Goal: Browse casually: Explore the website without a specific task or goal

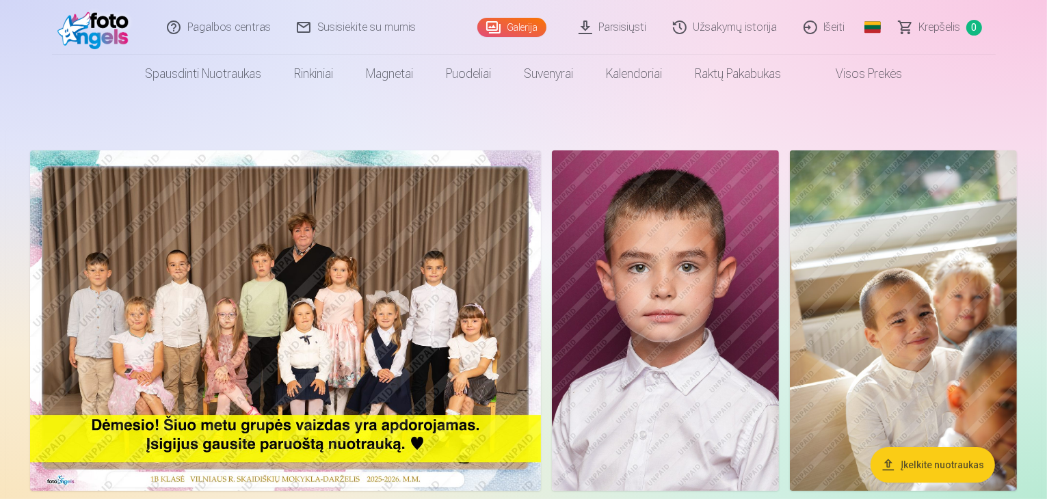
click at [541, 329] on img at bounding box center [285, 320] width 511 height 340
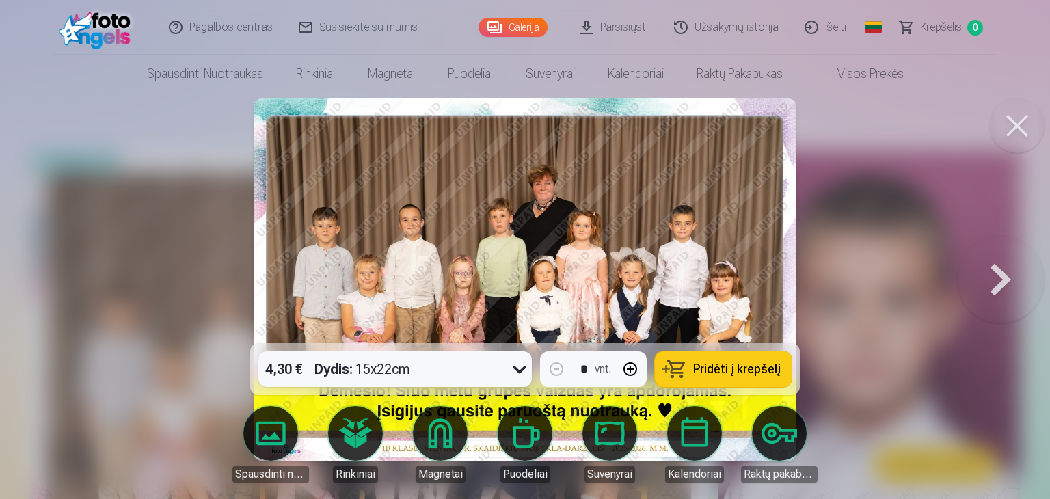
click at [92, 170] on div at bounding box center [525, 249] width 1050 height 499
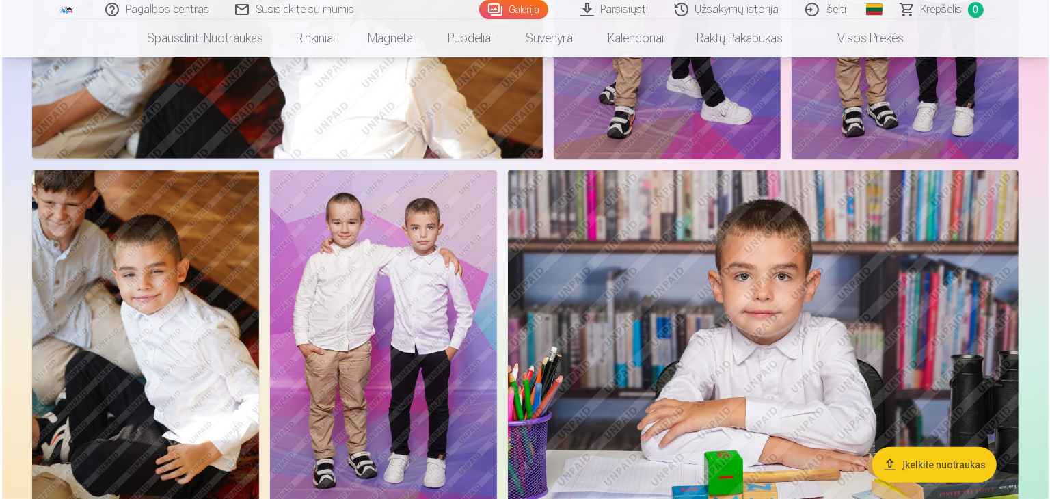
scroll to position [752, 0]
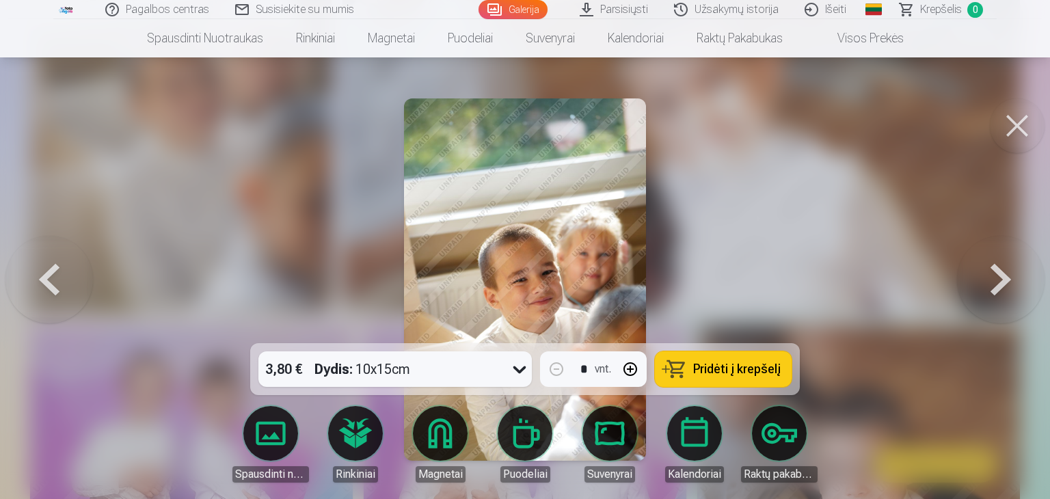
click at [728, 274] on div at bounding box center [525, 249] width 1050 height 499
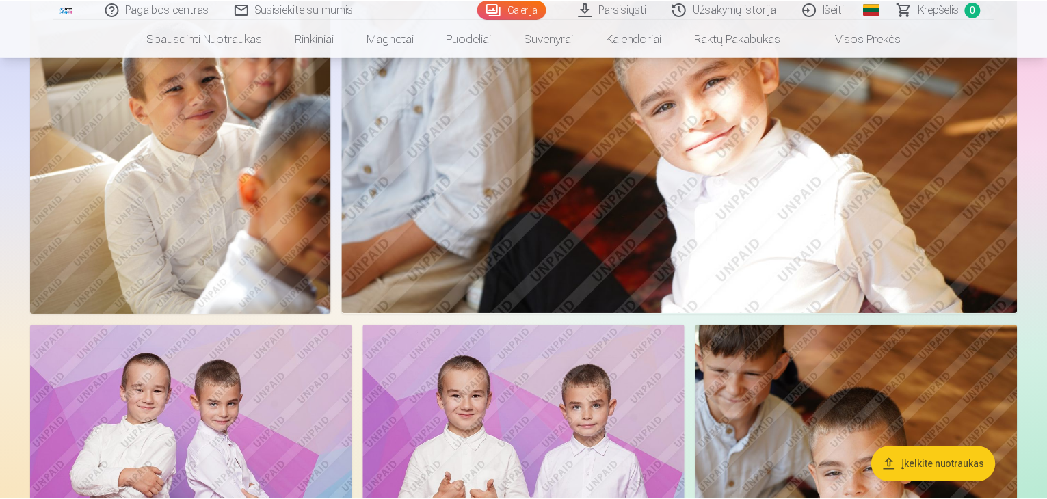
scroll to position [750, 0]
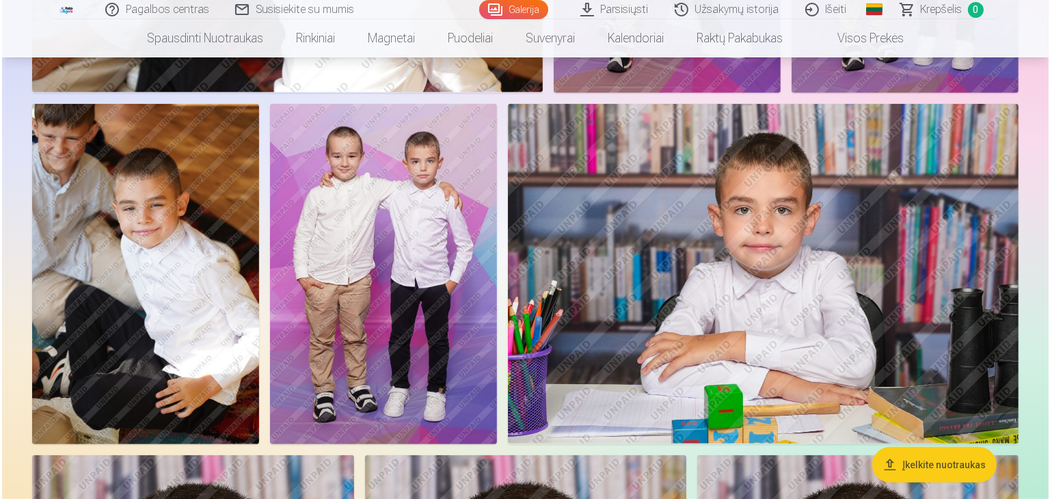
scroll to position [752, 0]
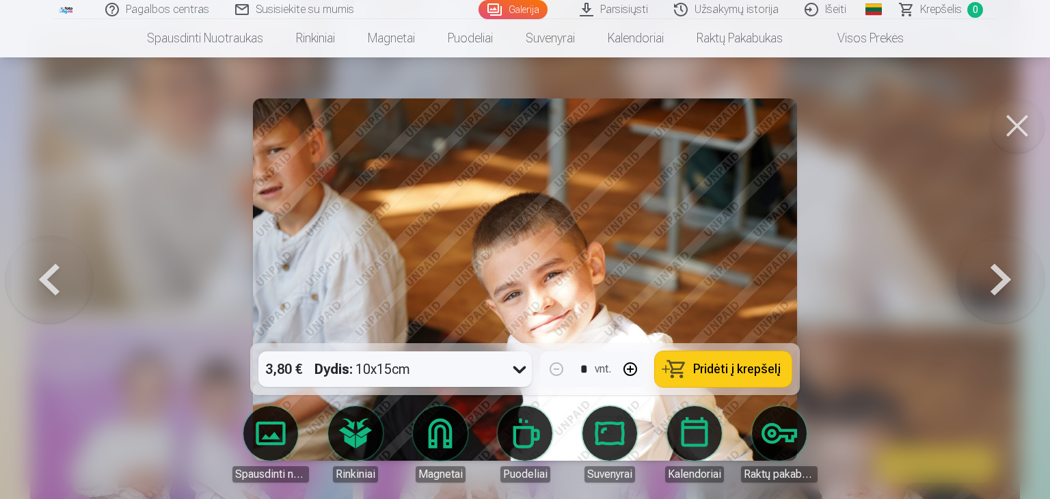
click at [997, 280] on button at bounding box center [1001, 280] width 88 height 100
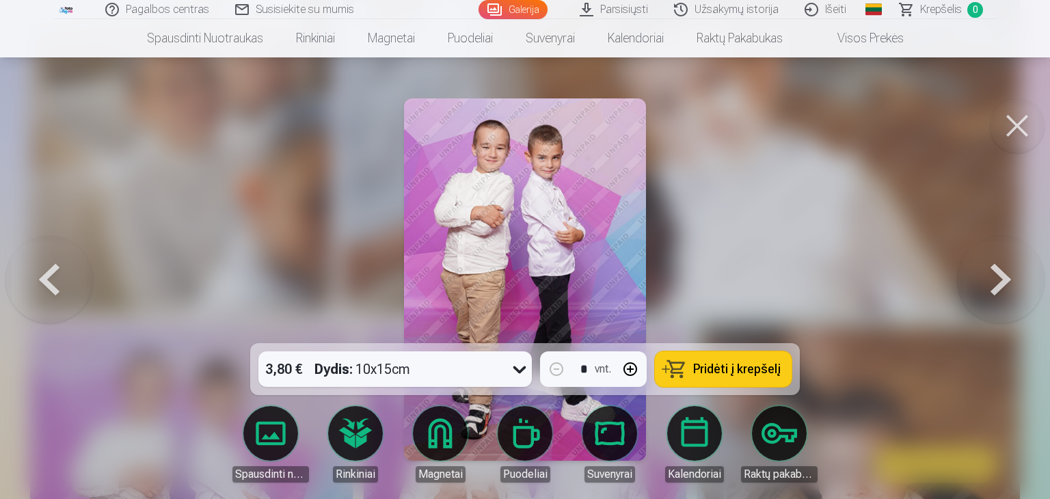
click at [1002, 293] on button at bounding box center [1001, 280] width 88 height 100
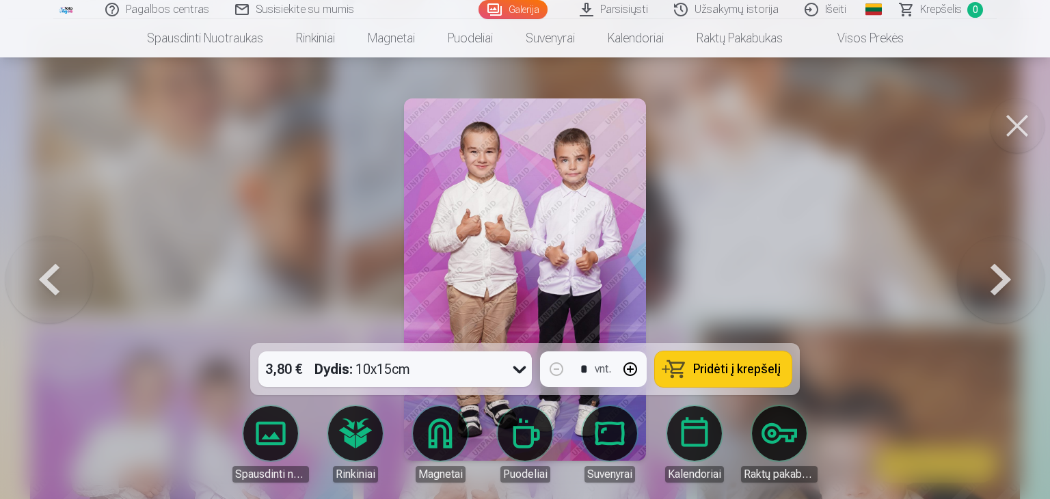
click at [1002, 288] on button at bounding box center [1001, 280] width 88 height 100
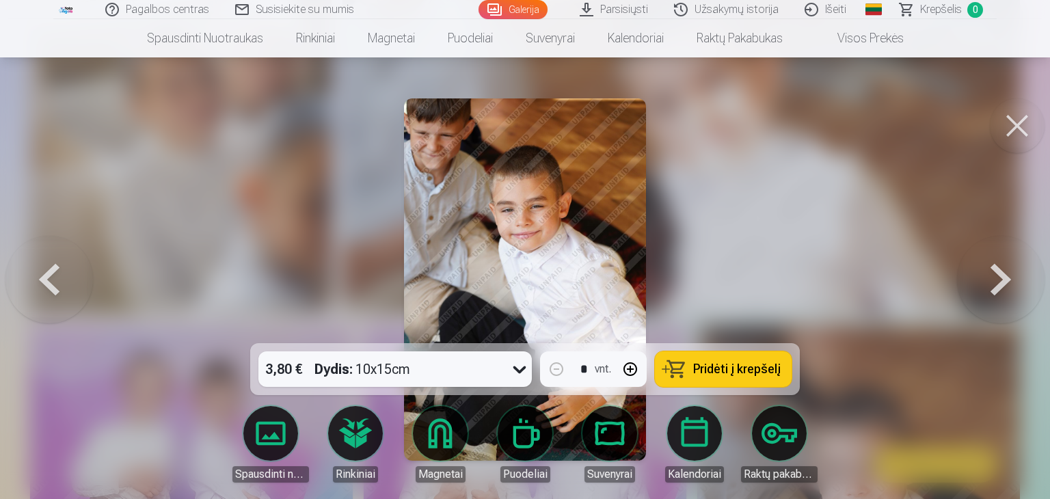
click at [1002, 285] on button at bounding box center [1001, 280] width 88 height 100
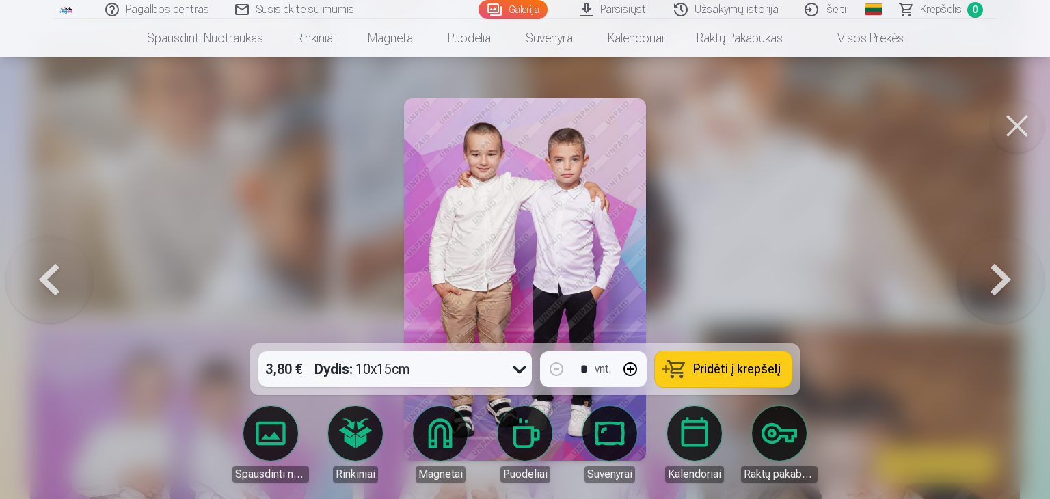
click at [1002, 285] on button at bounding box center [1001, 280] width 88 height 100
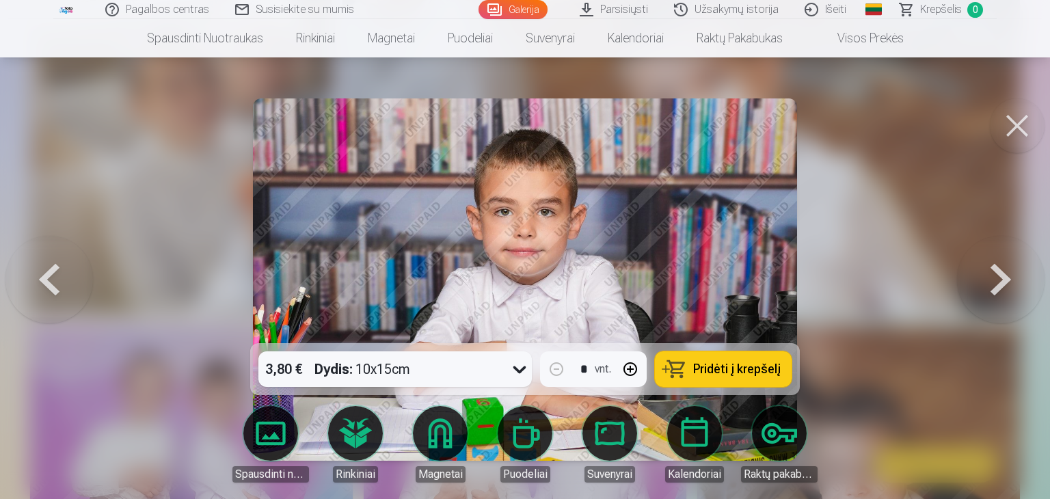
click at [994, 284] on button at bounding box center [1001, 280] width 88 height 100
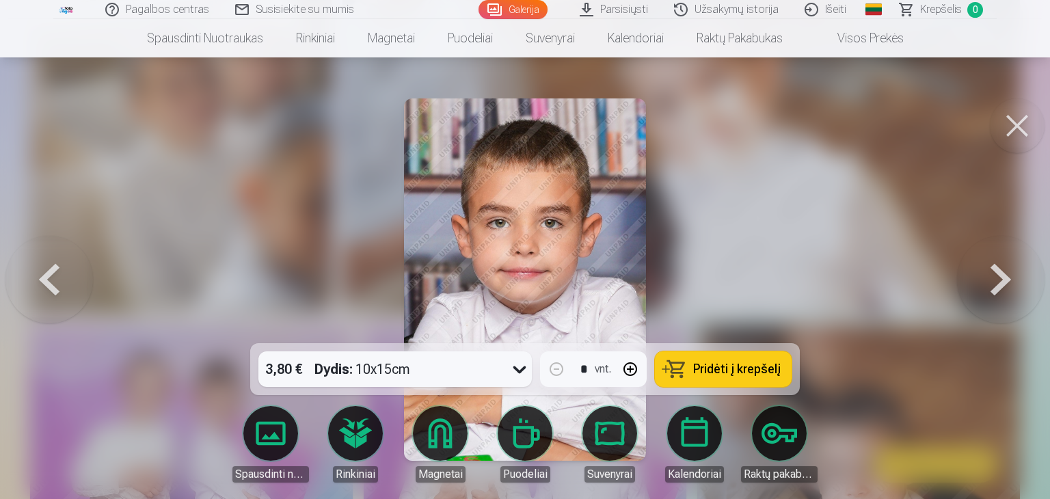
click at [994, 284] on button at bounding box center [1001, 280] width 88 height 100
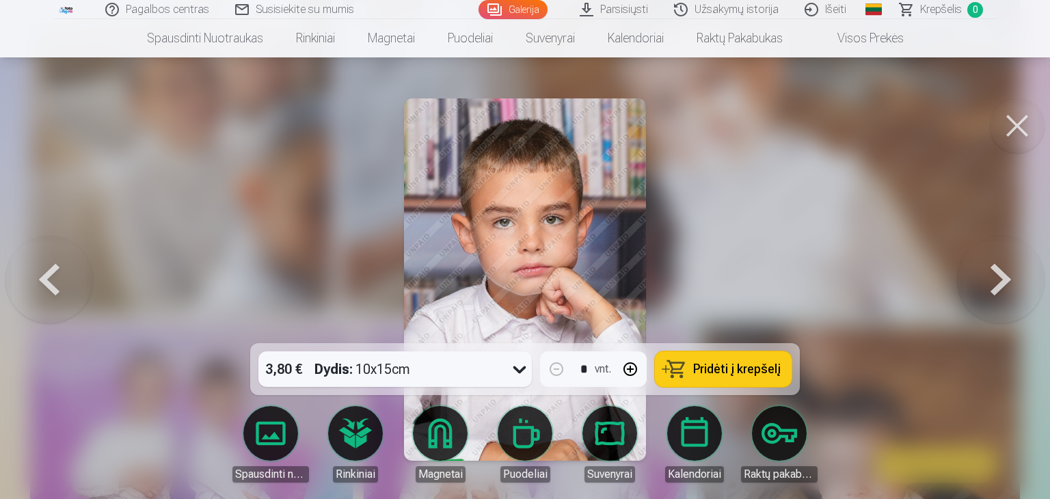
click at [994, 284] on button at bounding box center [1001, 280] width 88 height 100
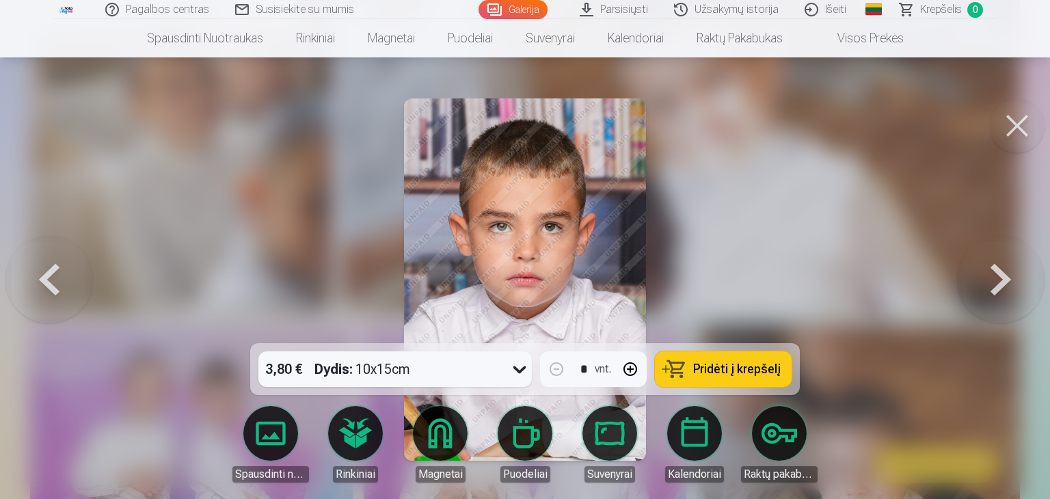
click at [994, 284] on button at bounding box center [1001, 280] width 88 height 100
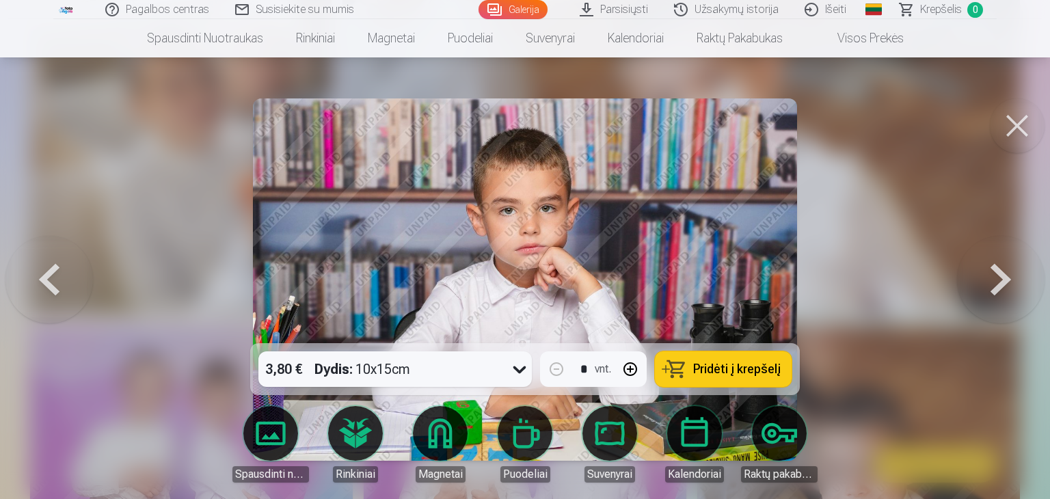
click at [994, 284] on button at bounding box center [1001, 280] width 88 height 100
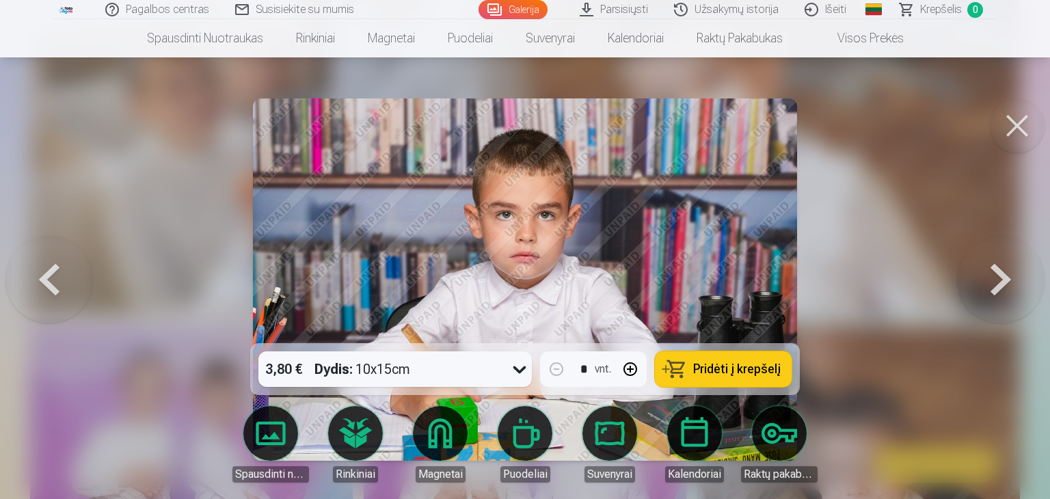
click at [994, 285] on button at bounding box center [1001, 280] width 88 height 100
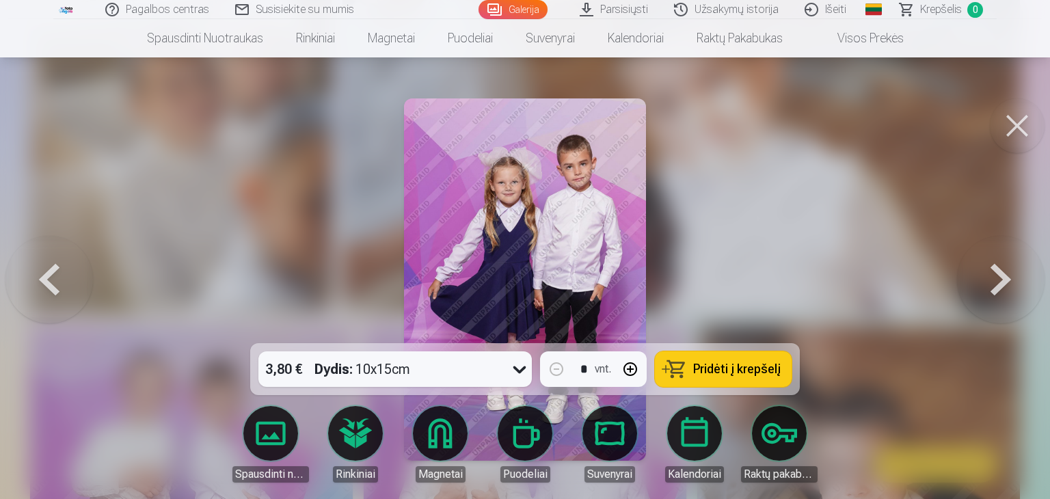
click at [994, 280] on button at bounding box center [1001, 280] width 88 height 100
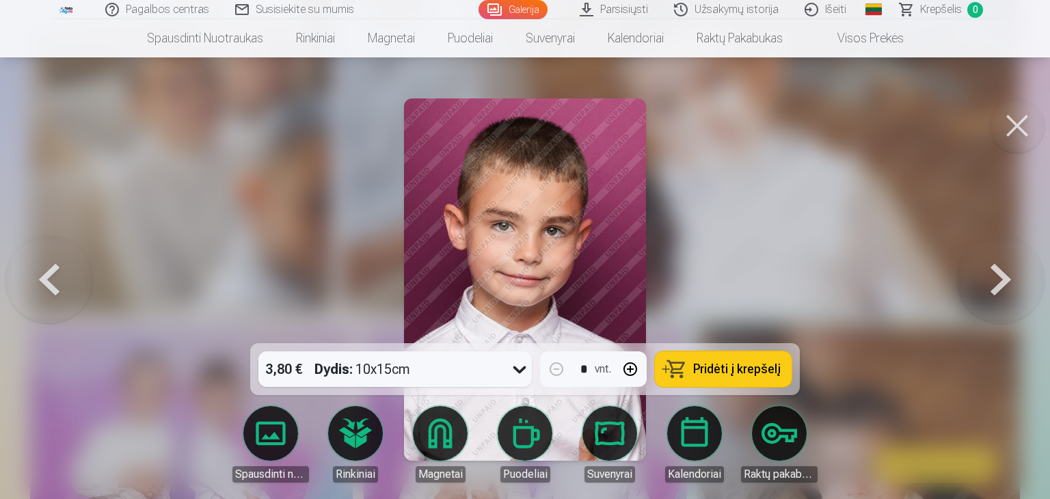
click at [994, 280] on button at bounding box center [1001, 280] width 88 height 100
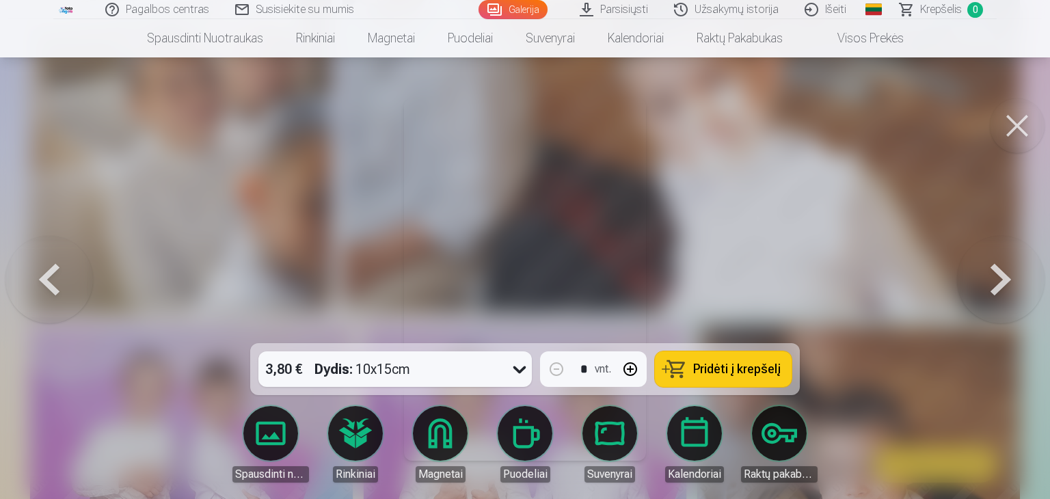
click at [994, 280] on button at bounding box center [1001, 280] width 88 height 100
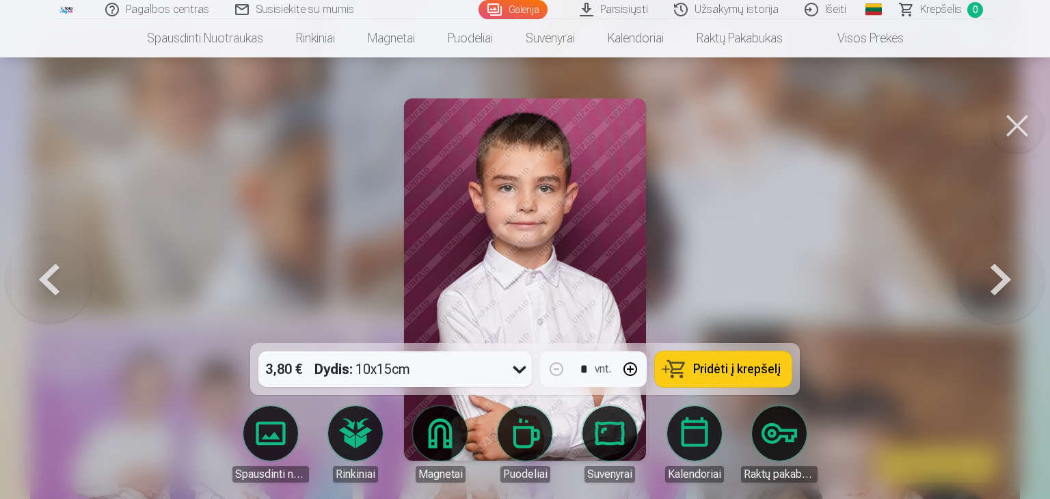
click at [994, 280] on button at bounding box center [1001, 280] width 88 height 100
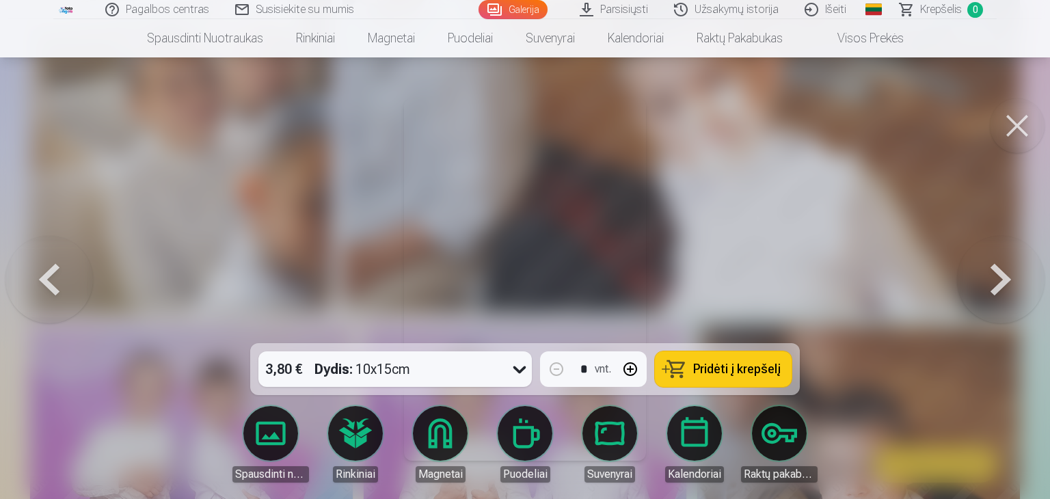
click at [994, 280] on button at bounding box center [1001, 280] width 88 height 100
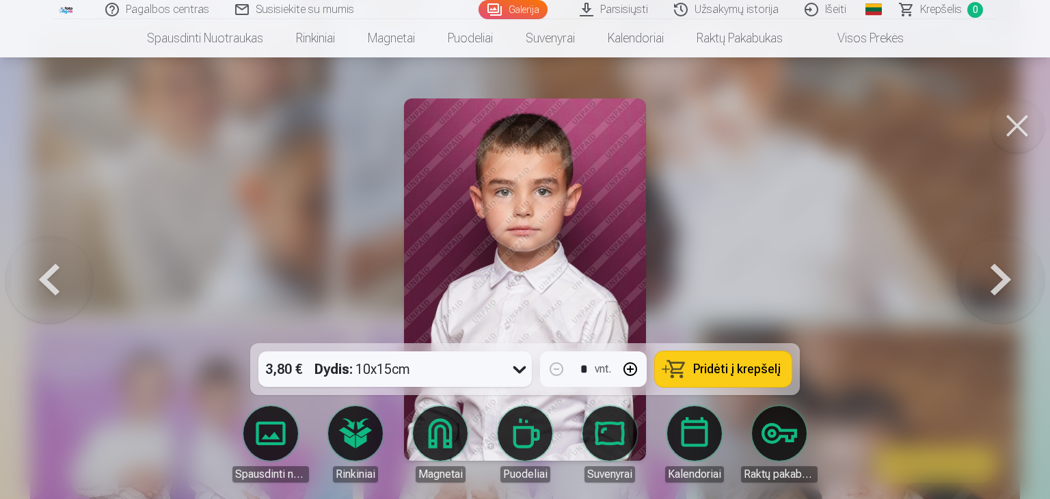
click at [994, 280] on button at bounding box center [1001, 280] width 88 height 100
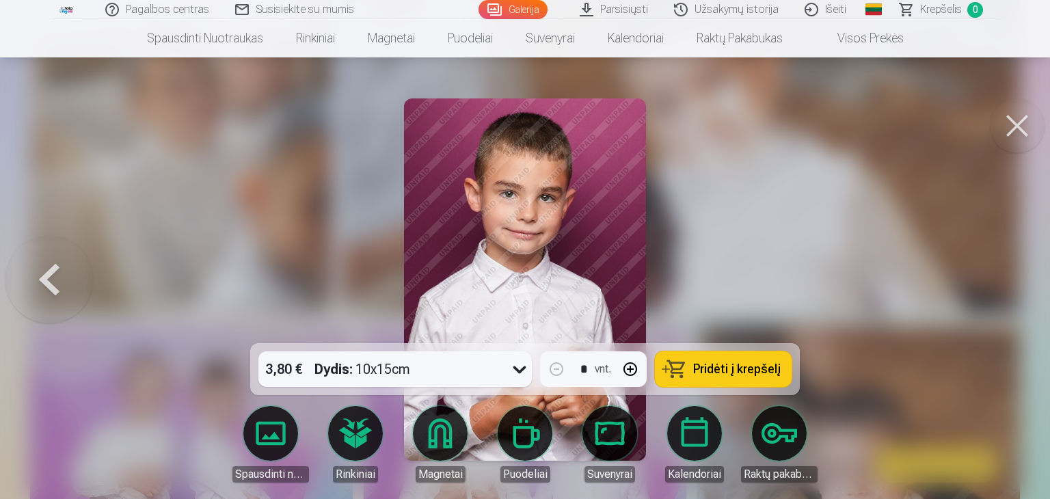
click at [994, 280] on div at bounding box center [525, 249] width 1050 height 499
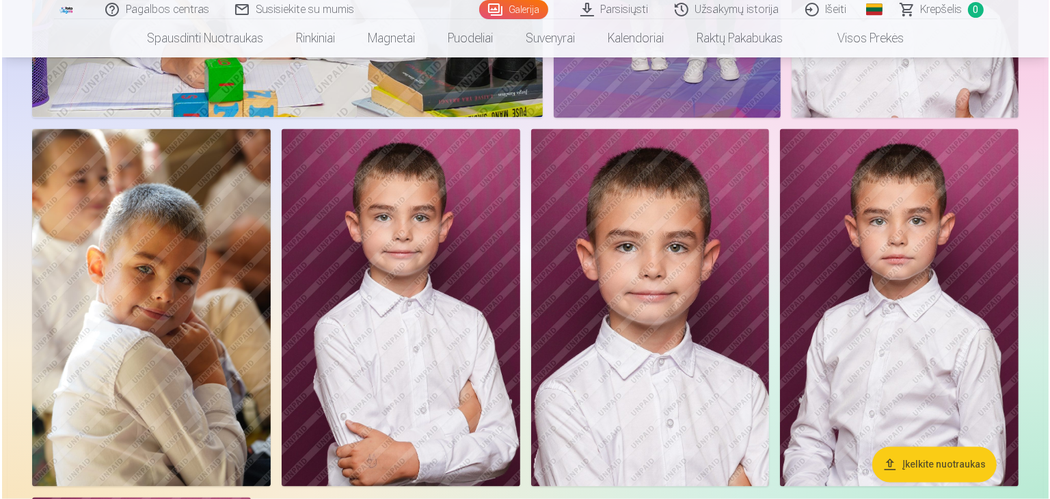
scroll to position [2801, 0]
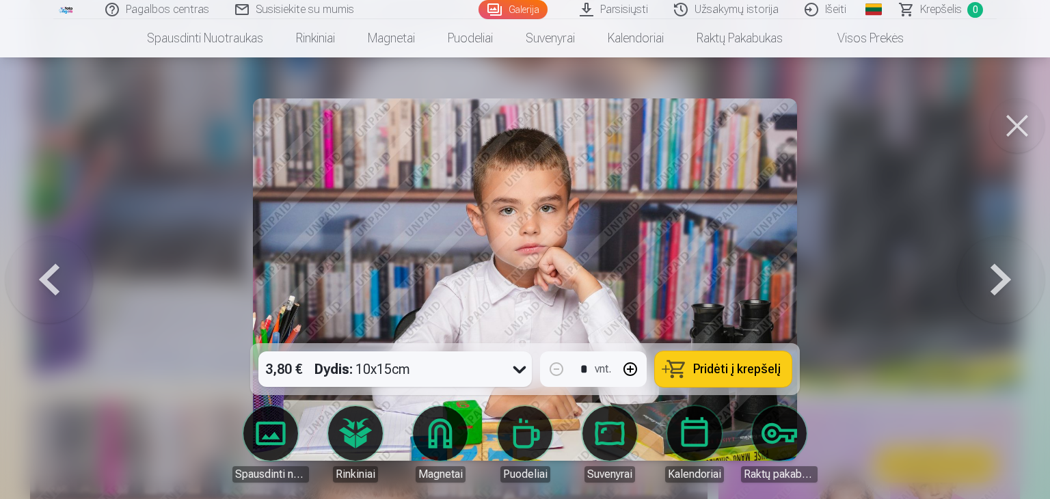
click at [995, 282] on button at bounding box center [1001, 280] width 88 height 100
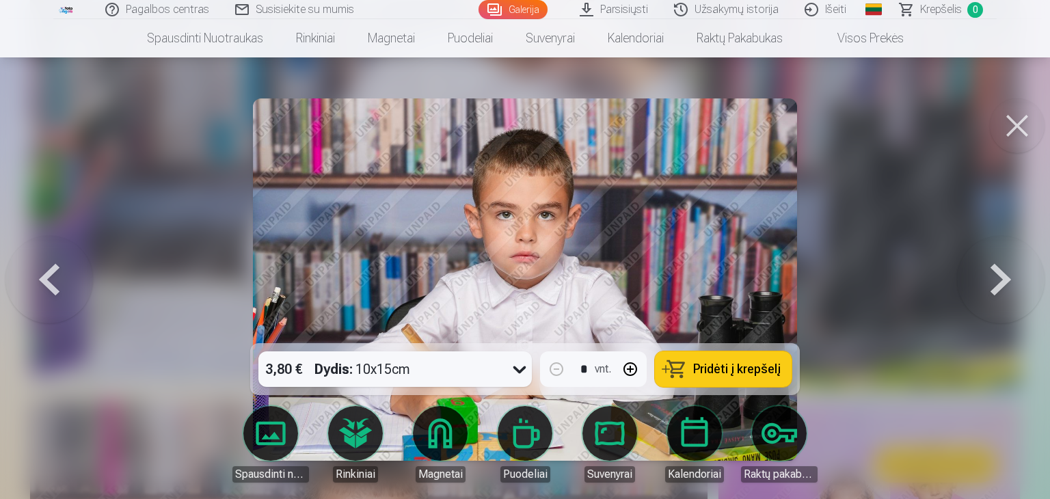
click at [995, 282] on button at bounding box center [1001, 280] width 88 height 100
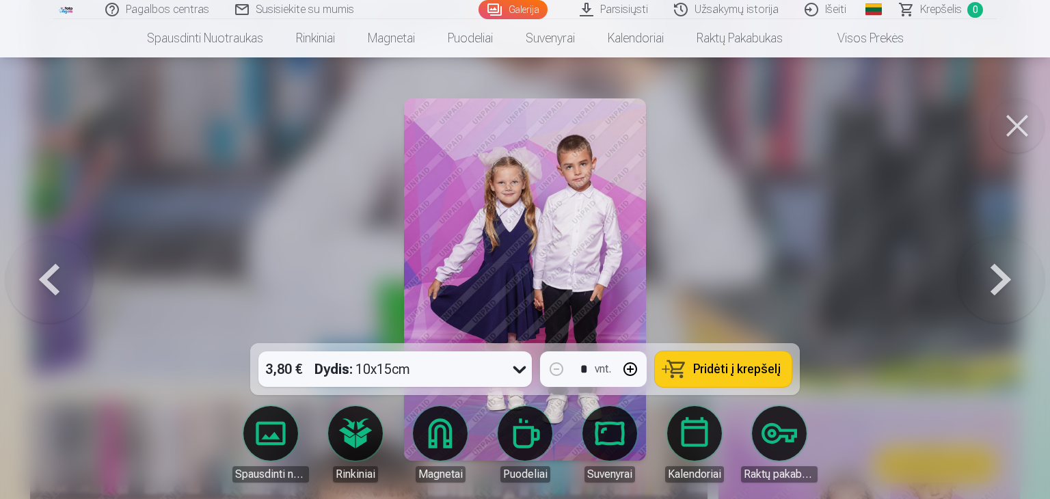
click at [1003, 284] on button at bounding box center [1001, 280] width 88 height 100
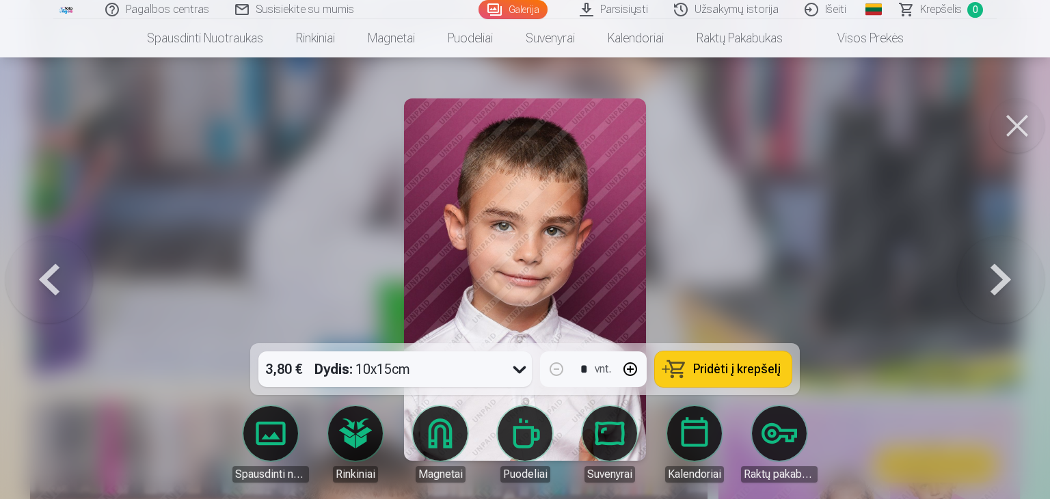
click at [1003, 284] on button at bounding box center [1001, 280] width 88 height 100
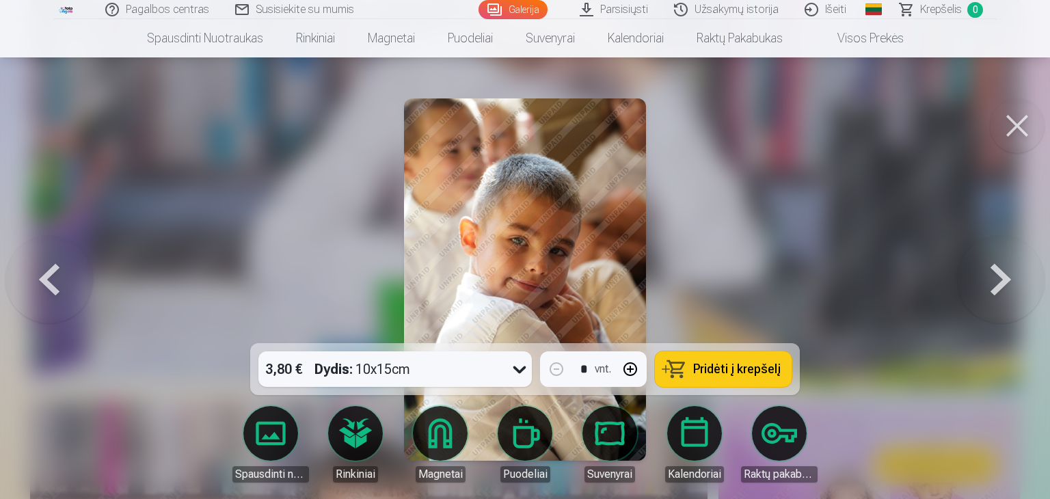
click at [1003, 284] on button at bounding box center [1001, 280] width 88 height 100
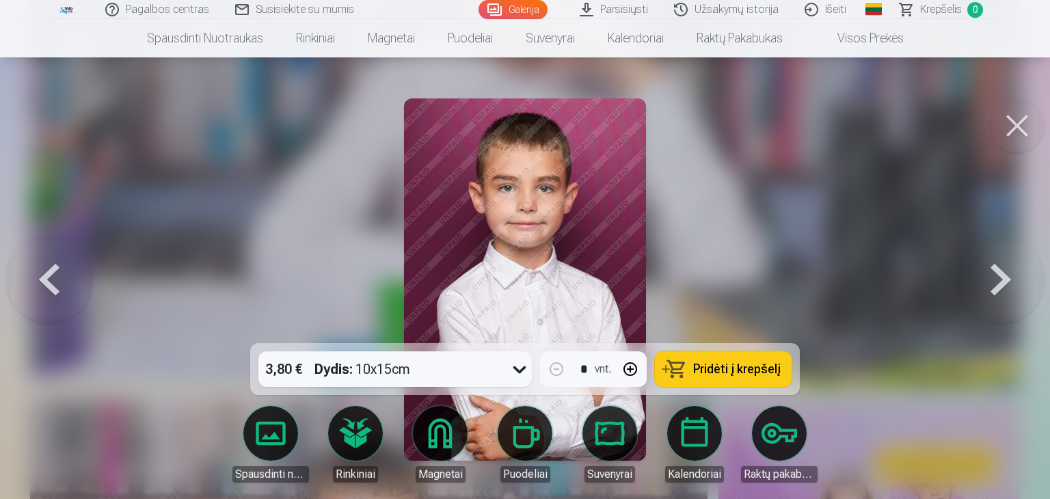
click at [1003, 284] on button at bounding box center [1001, 280] width 88 height 100
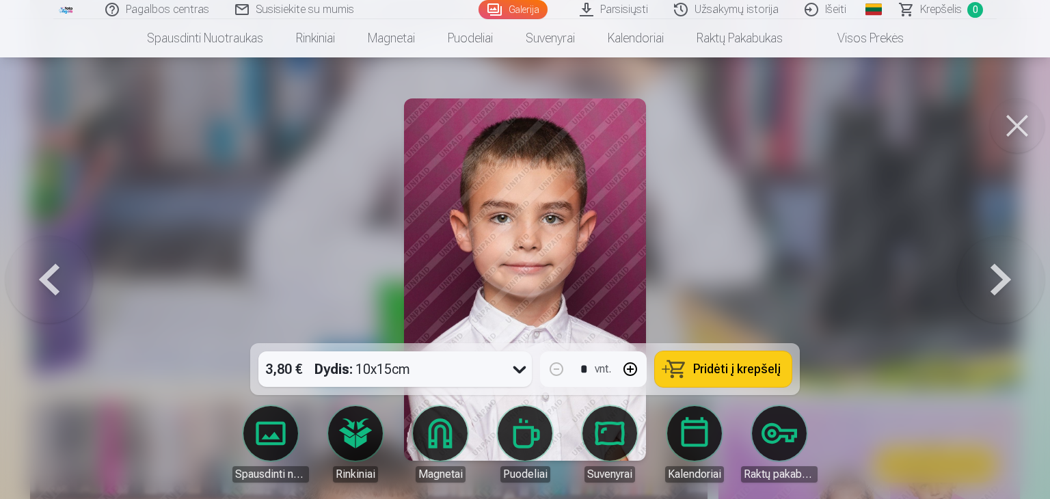
click at [1003, 284] on button at bounding box center [1001, 280] width 88 height 100
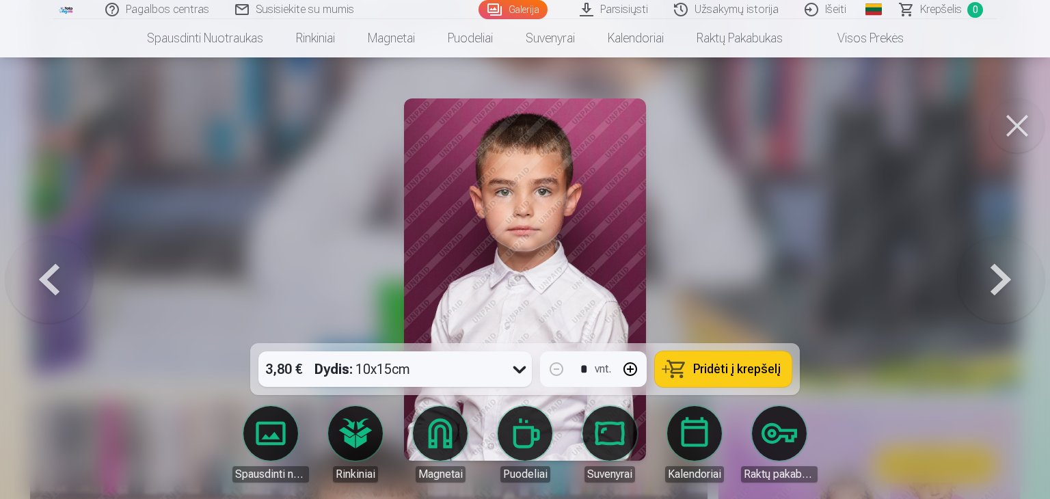
click at [1003, 284] on button at bounding box center [1001, 280] width 88 height 100
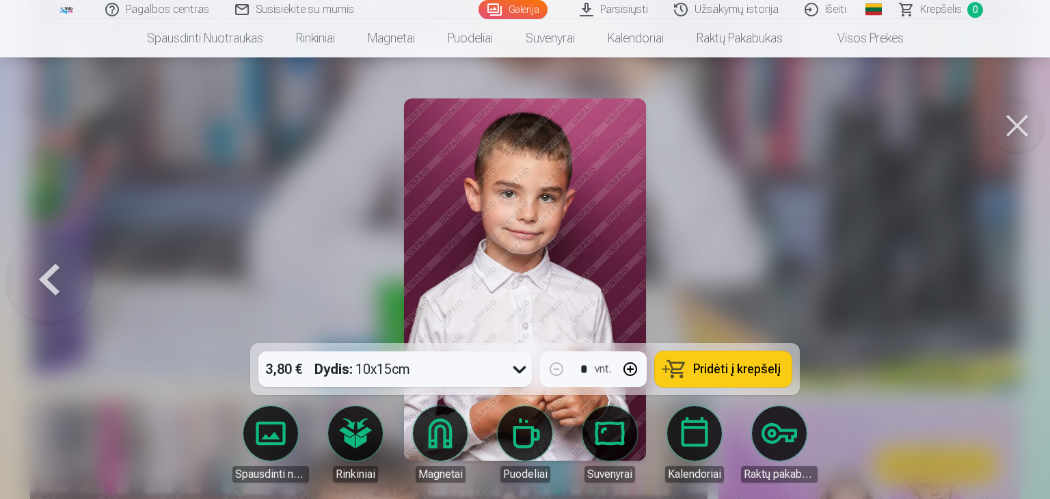
click at [1003, 284] on div at bounding box center [525, 249] width 1050 height 499
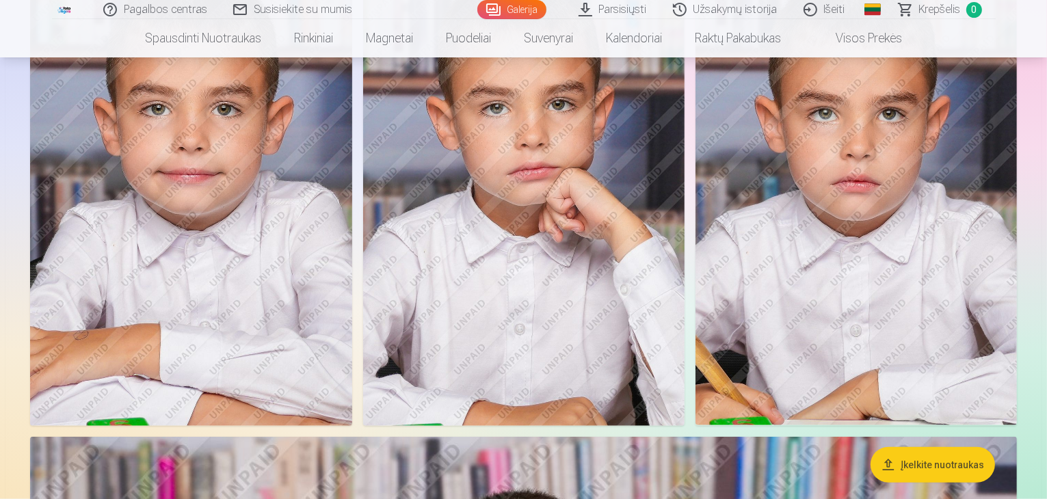
scroll to position [1015, 0]
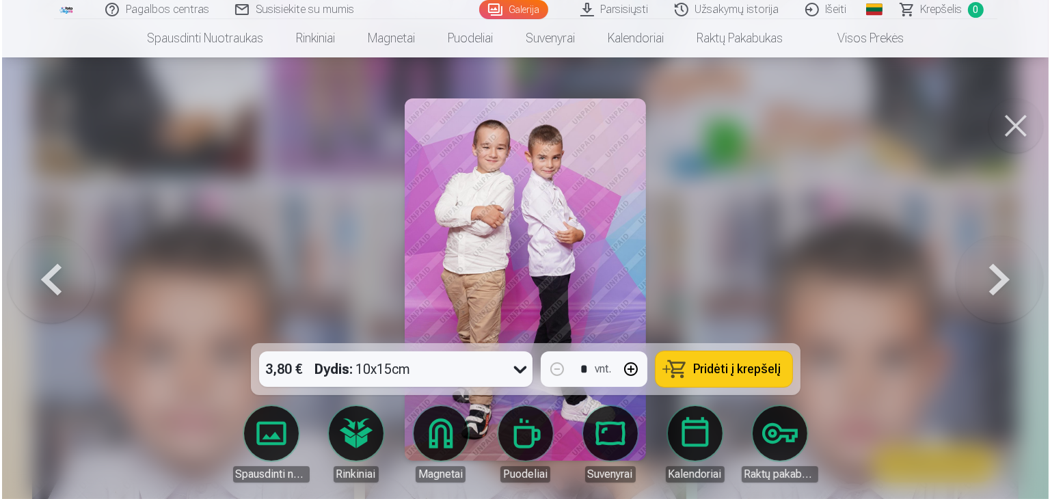
scroll to position [1017, 0]
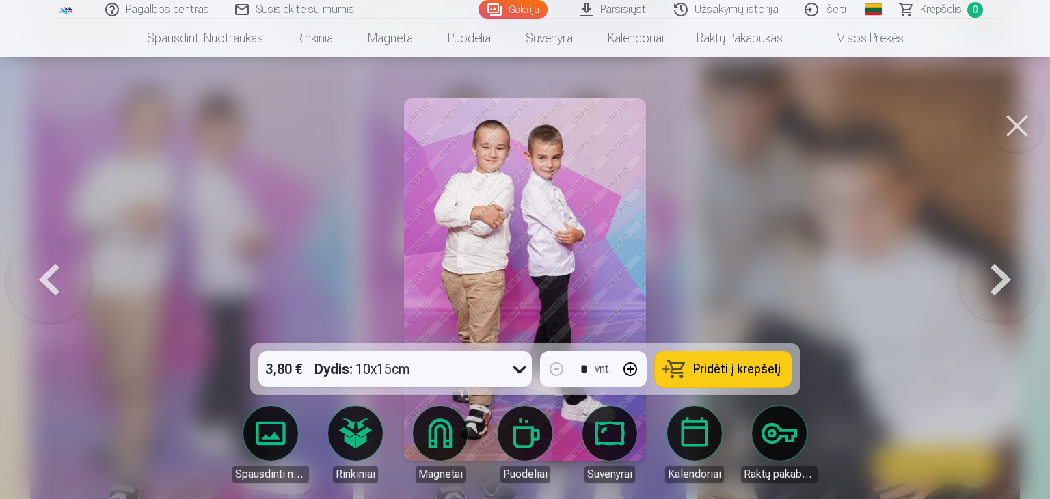
click at [998, 285] on button at bounding box center [1001, 280] width 88 height 100
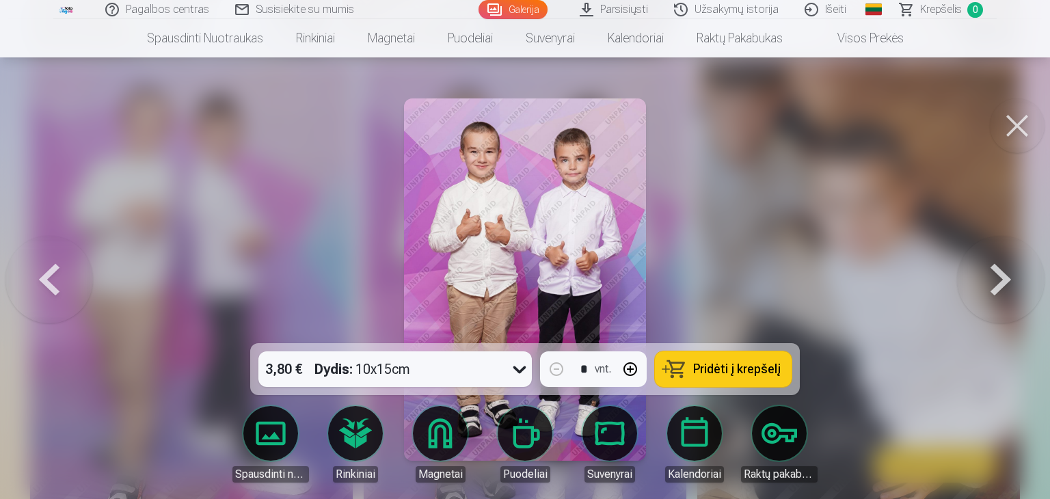
click at [998, 285] on button at bounding box center [1001, 280] width 88 height 100
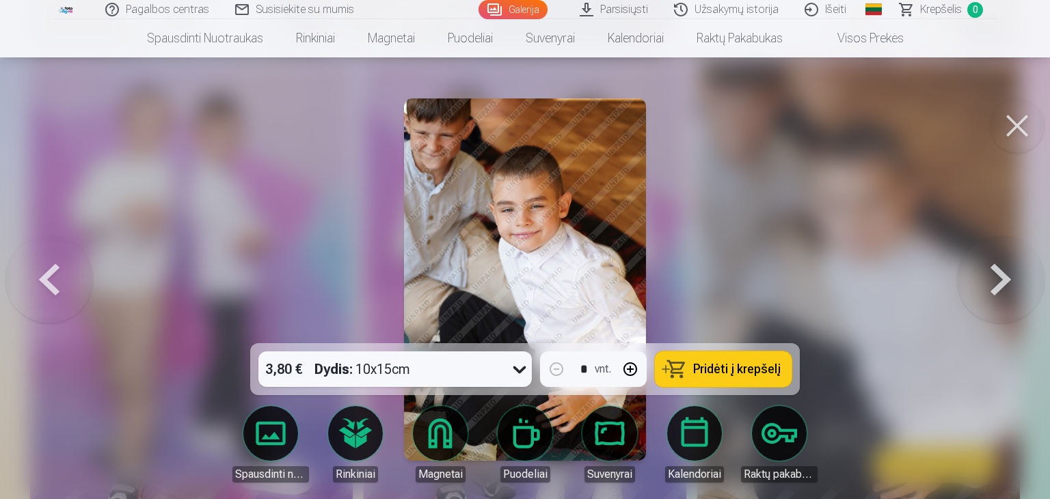
click at [998, 285] on button at bounding box center [1001, 280] width 88 height 100
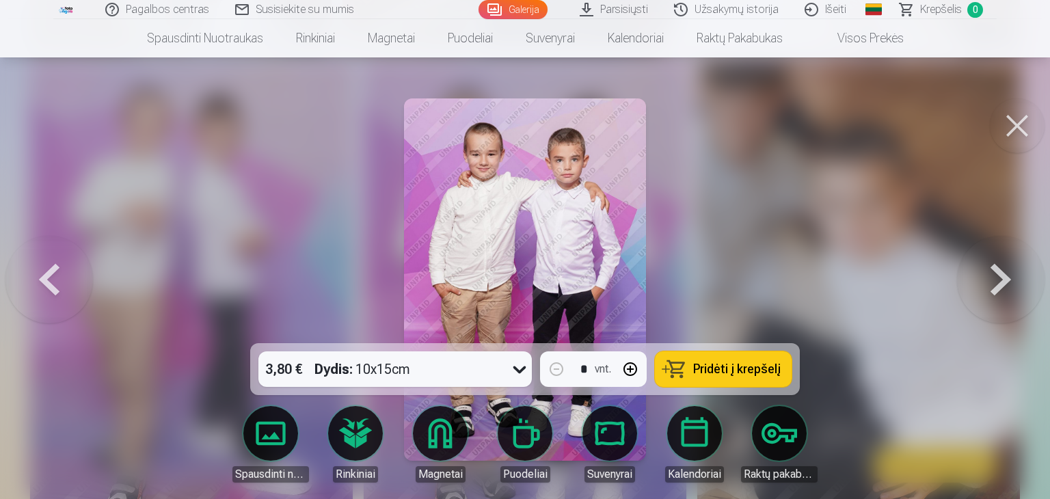
click at [998, 284] on button at bounding box center [1001, 280] width 88 height 100
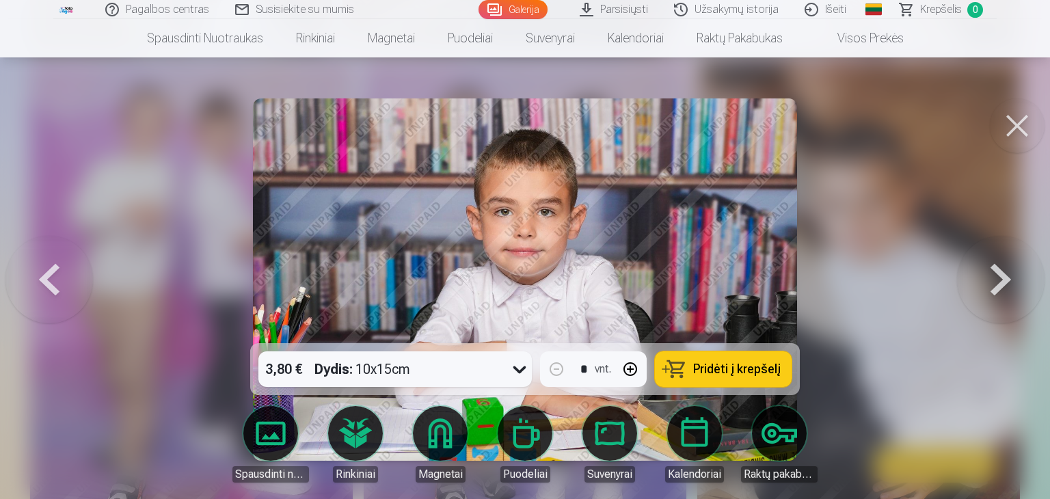
click at [998, 284] on button at bounding box center [1001, 280] width 88 height 100
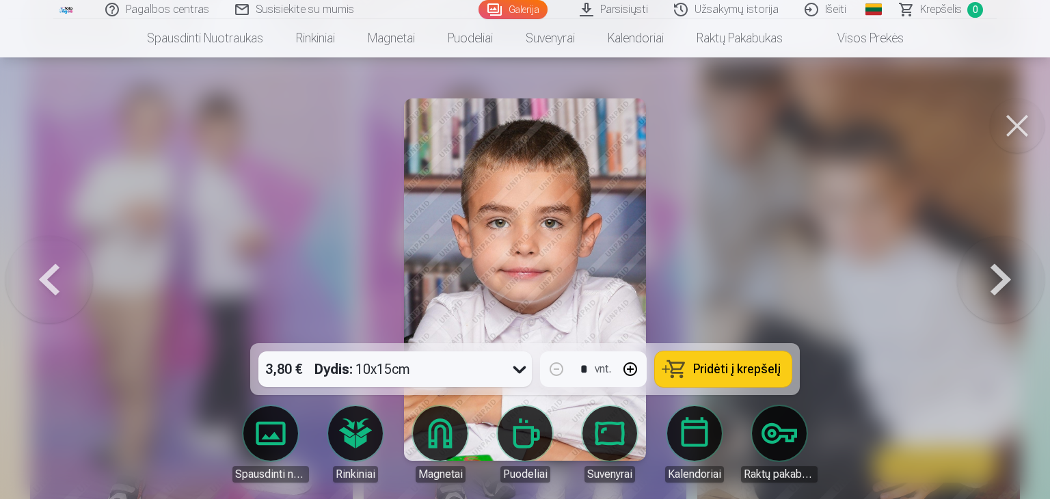
click at [998, 284] on button at bounding box center [1001, 280] width 88 height 100
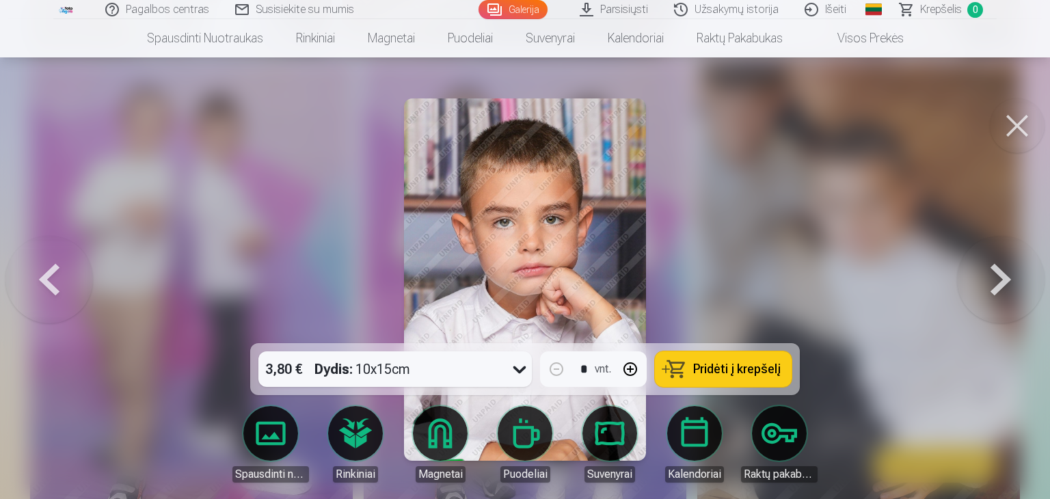
click at [999, 282] on button at bounding box center [1001, 280] width 88 height 100
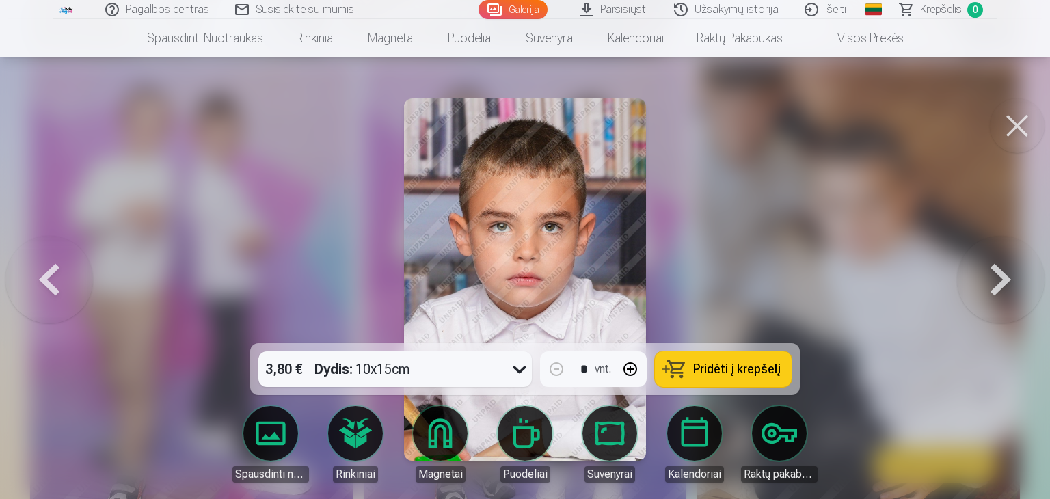
click at [1025, 132] on button at bounding box center [1017, 125] width 55 height 55
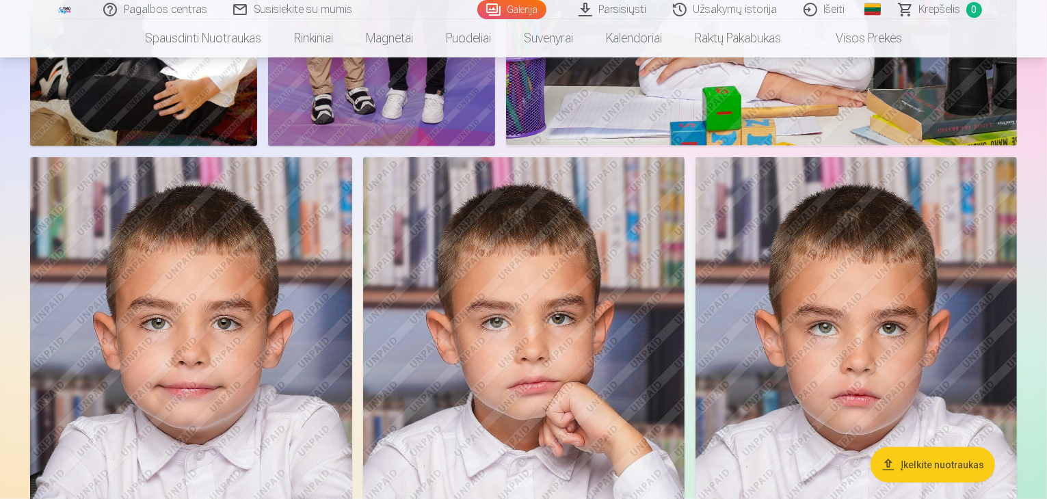
scroll to position [1025, 0]
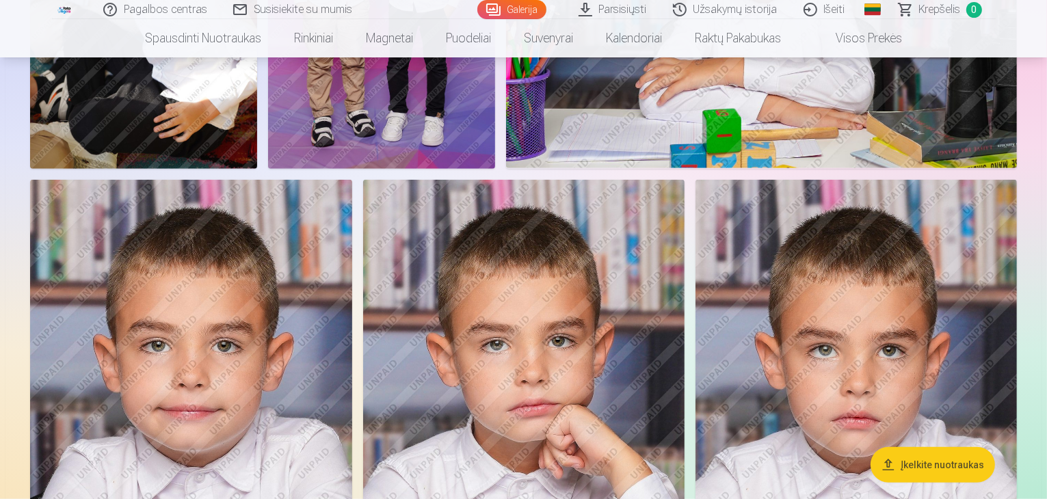
click at [1031, 37] on nav "Spausdinti nuotraukas Aukštos kokybės spausdintos nuotraukos 210 gsm popierius,…" at bounding box center [523, 38] width 1047 height 38
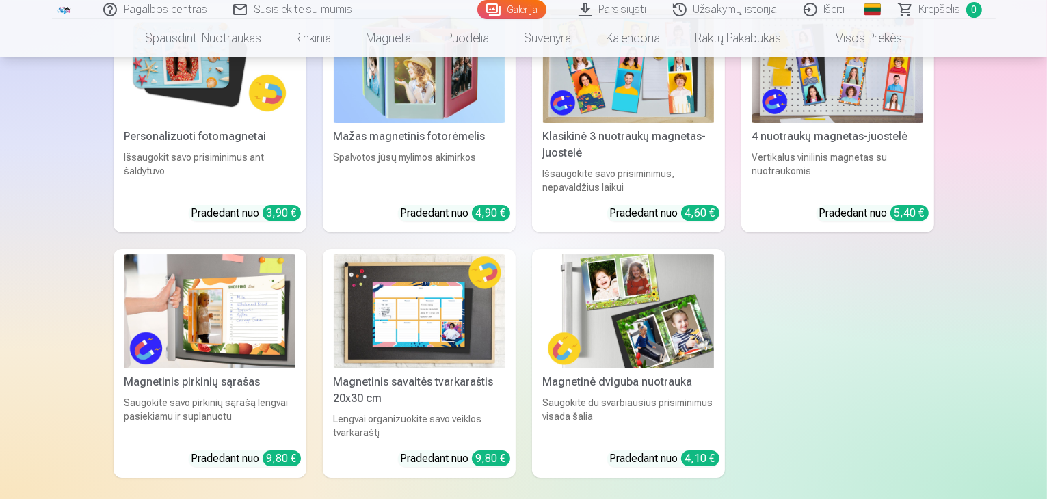
scroll to position [4649, 0]
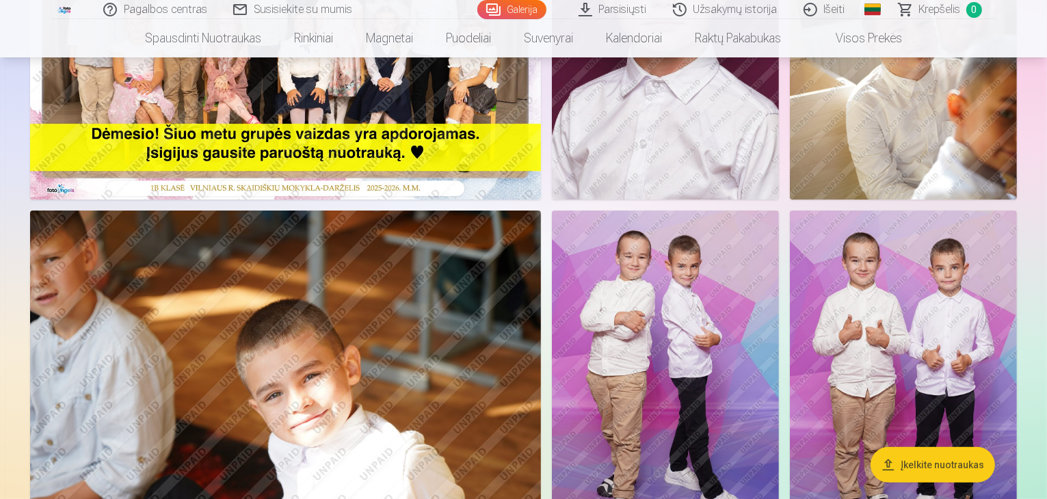
scroll to position [0, 0]
